Goal: Task Accomplishment & Management: Complete application form

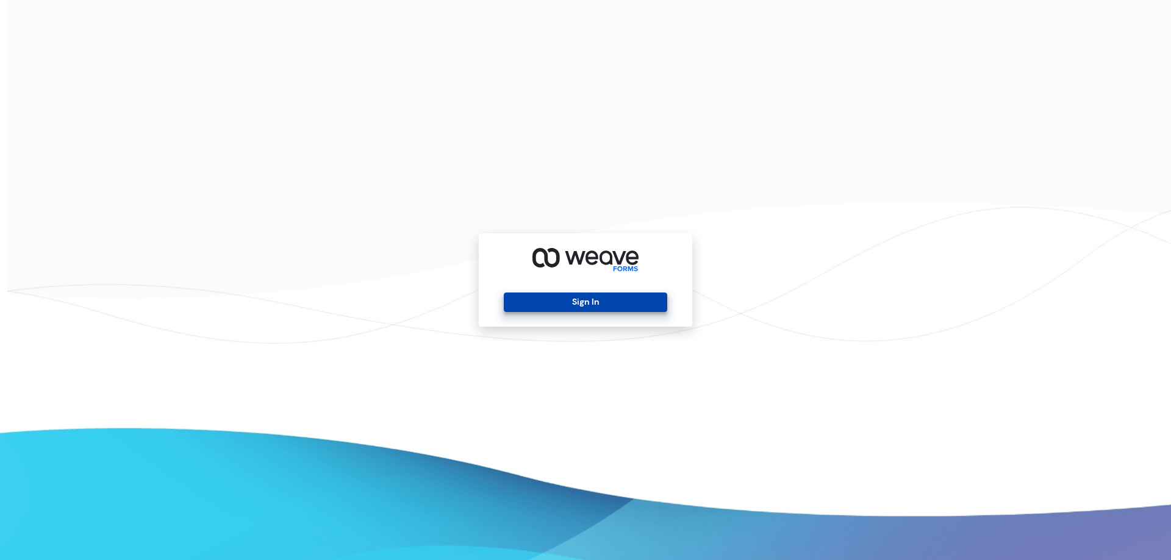
click at [610, 306] on button "Sign In" at bounding box center [585, 303] width 163 height 20
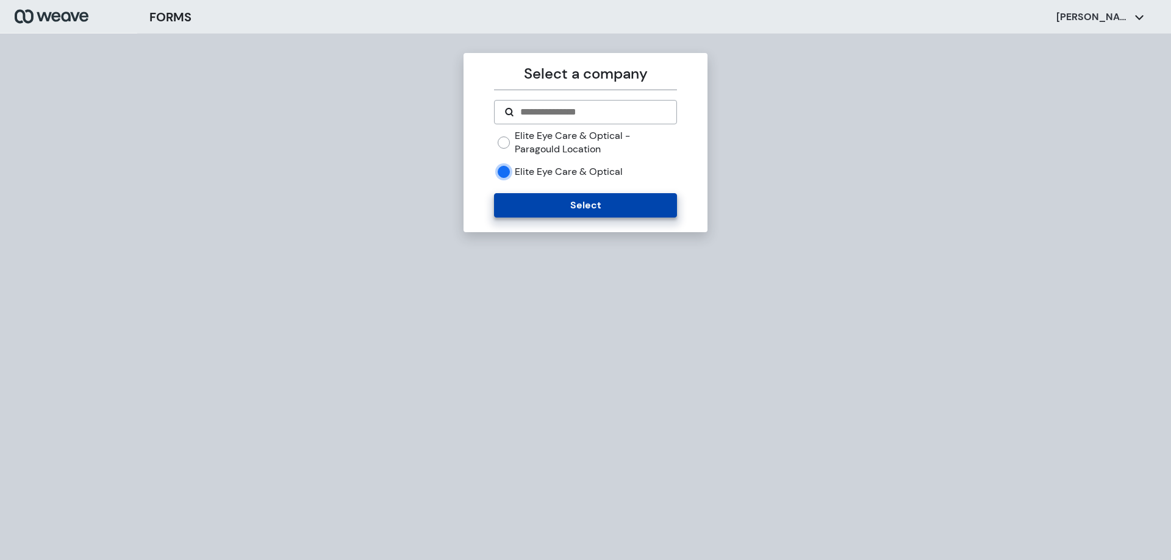
click at [520, 207] on button "Select" at bounding box center [585, 205] width 182 height 24
